Goal: Complete application form

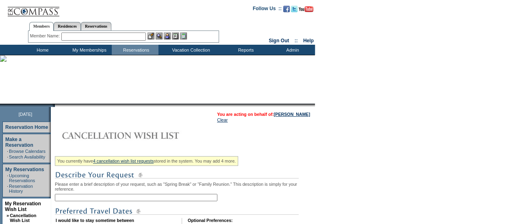
scroll to position [137, 0]
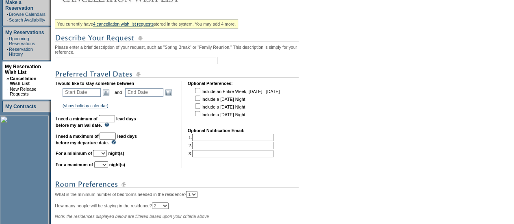
click at [76, 58] on input "text" at bounding box center [136, 60] width 162 height 7
type input "Mayakoba - March / [DATE]"
click at [109, 96] on link "Open the calendar popup." at bounding box center [106, 92] width 9 height 9
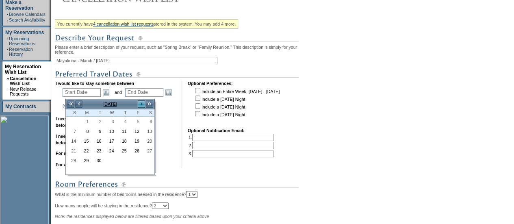
click at [141, 104] on link ">" at bounding box center [141, 104] width 8 height 8
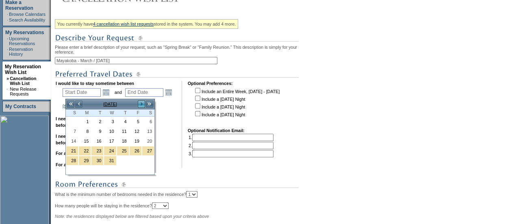
click at [141, 104] on link ">" at bounding box center [141, 104] width 8 height 8
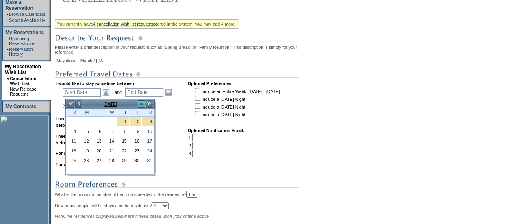
click at [141, 104] on link ">" at bounding box center [141, 104] width 8 height 8
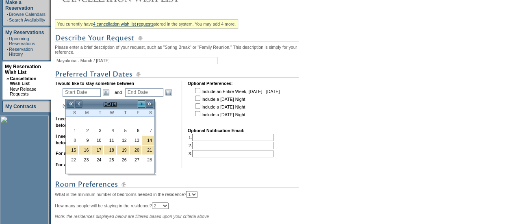
click at [141, 104] on link ">" at bounding box center [141, 104] width 8 height 8
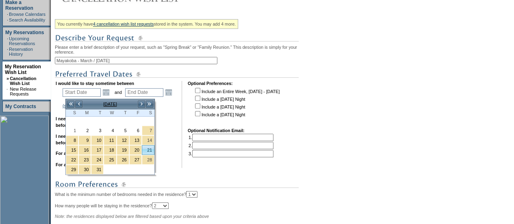
click at [147, 148] on link "21" at bounding box center [148, 149] width 12 height 9
type input "[DATE]"
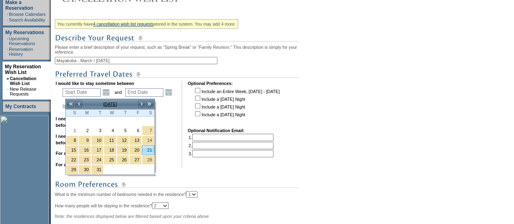
type input "201"
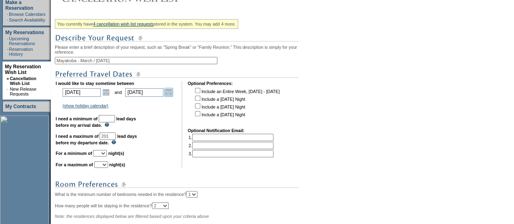
click at [173, 96] on link "Open the calendar popup." at bounding box center [168, 92] width 9 height 9
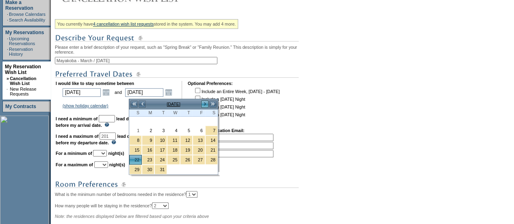
click at [206, 104] on link ">" at bounding box center [205, 104] width 8 height 8
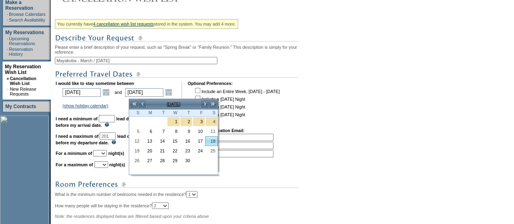
click at [213, 139] on link "18" at bounding box center [212, 140] width 12 height 9
type input "[DATE]"
type input "228"
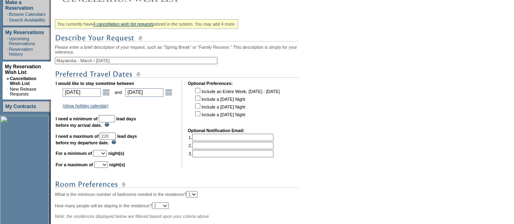
click at [115, 122] on input "text" at bounding box center [107, 118] width 16 height 7
type input "30"
click at [107, 156] on select "1 2 3 4 5 6 7 8 9 10 11 12 13 14" at bounding box center [100, 153] width 14 height 6
select select "6"
click at [103, 154] on select "1 2 3 4 5 6 7 8 9 10 11 12 13 14" at bounding box center [100, 153] width 14 height 6
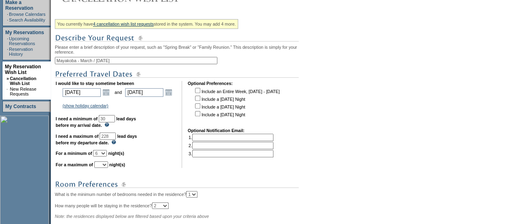
click at [108, 167] on select "1 2 3 4 5 6 7 8 9 10 11 12 13 14" at bounding box center [101, 164] width 14 height 6
select select "7"
click at [104, 165] on select "1 2 3 4 5 6 7 8 9 10 11 12 13 14" at bounding box center [101, 164] width 14 height 6
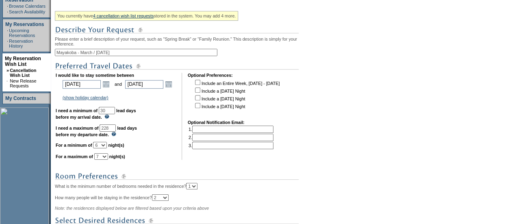
click at [200, 83] on input "checkbox" at bounding box center [197, 82] width 5 height 5
checkbox input "true"
select select "7"
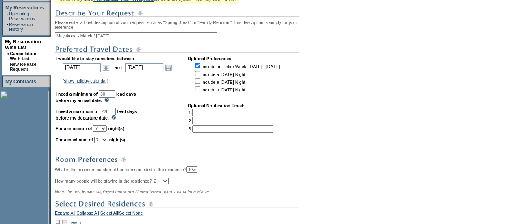
scroll to position [162, 0]
click at [110, 68] on link "Open the calendar popup." at bounding box center [106, 67] width 9 height 9
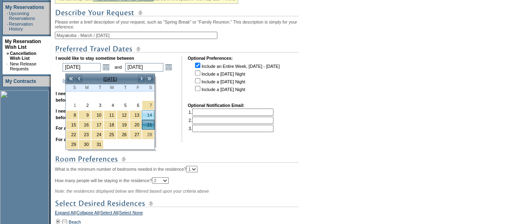
click at [148, 115] on link "14" at bounding box center [148, 114] width 12 height 9
type input "[DATE]"
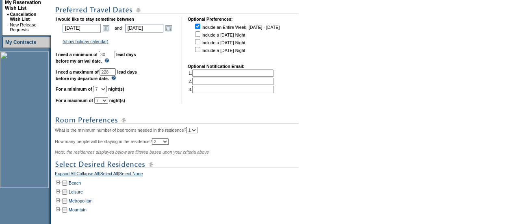
scroll to position [270, 0]
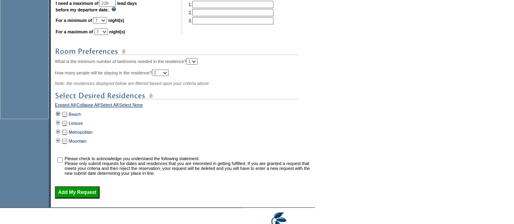
click at [60, 119] on td at bounding box center [58, 114] width 6 height 9
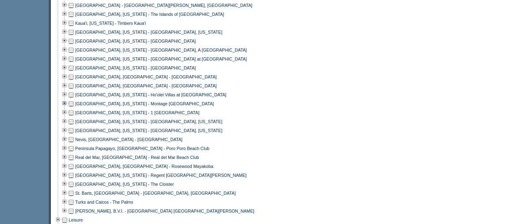
scroll to position [438, 0]
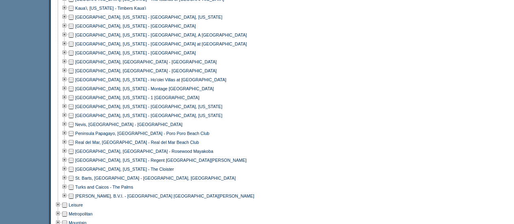
click at [74, 156] on td at bounding box center [71, 151] width 6 height 9
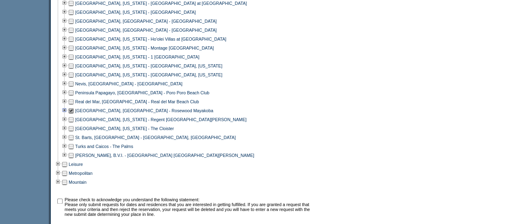
click at [65, 114] on td at bounding box center [64, 110] width 6 height 9
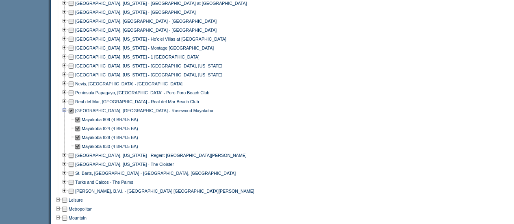
click at [67, 114] on td at bounding box center [64, 110] width 6 height 9
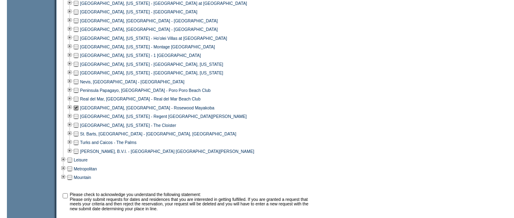
scroll to position [528, 0]
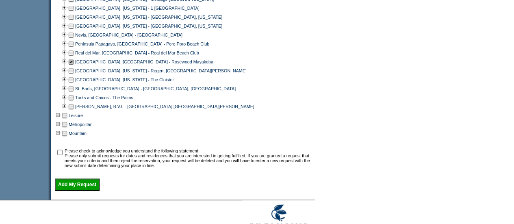
click at [63, 155] on input "checkbox" at bounding box center [59, 151] width 5 height 5
checkbox input "true"
click at [89, 186] on input "Add My Request" at bounding box center [77, 184] width 45 height 12
